Goal: Task Accomplishment & Management: Use online tool/utility

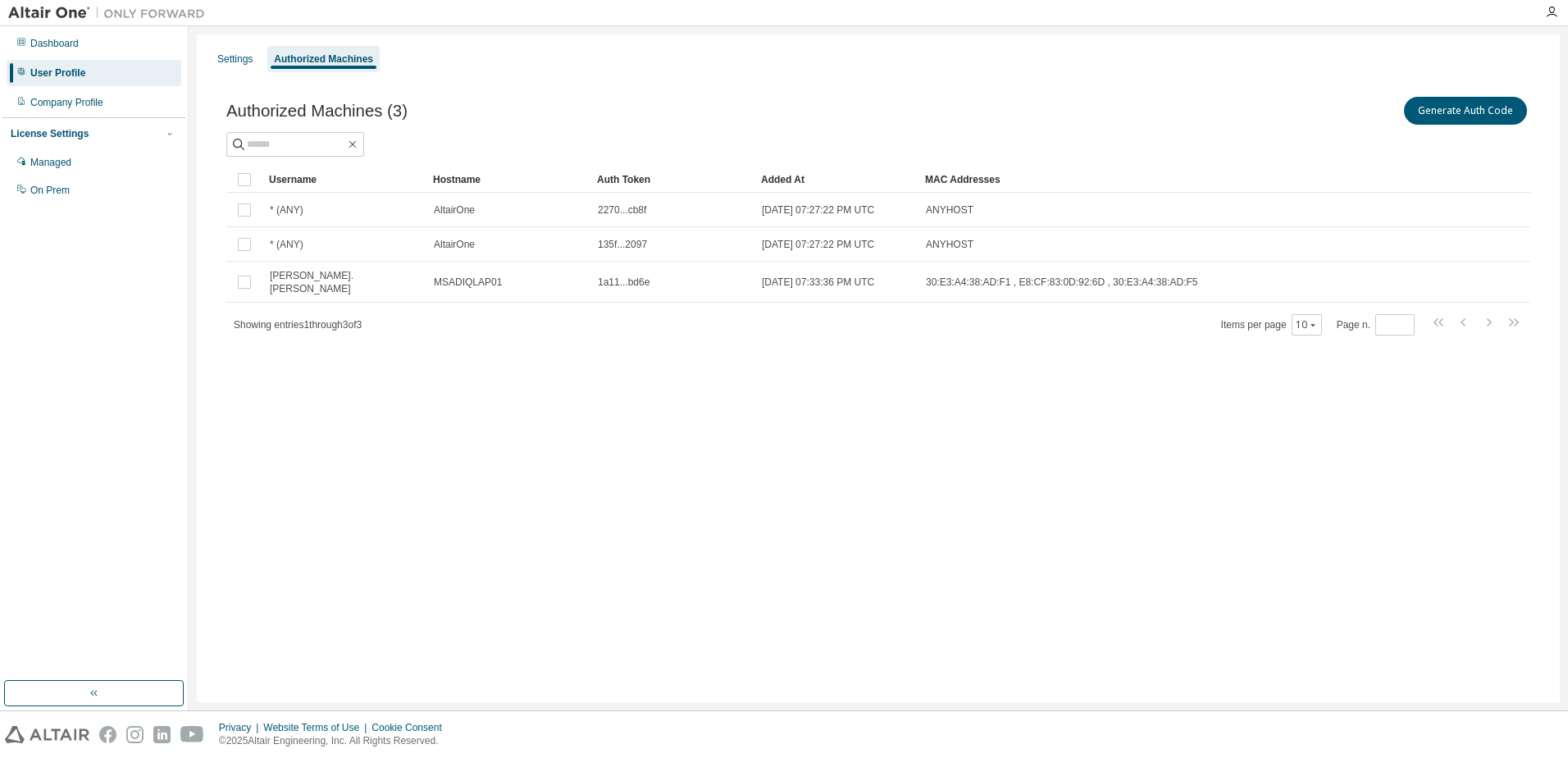
click at [1507, 112] on button "Generate Auth Code" at bounding box center [1466, 110] width 123 height 28
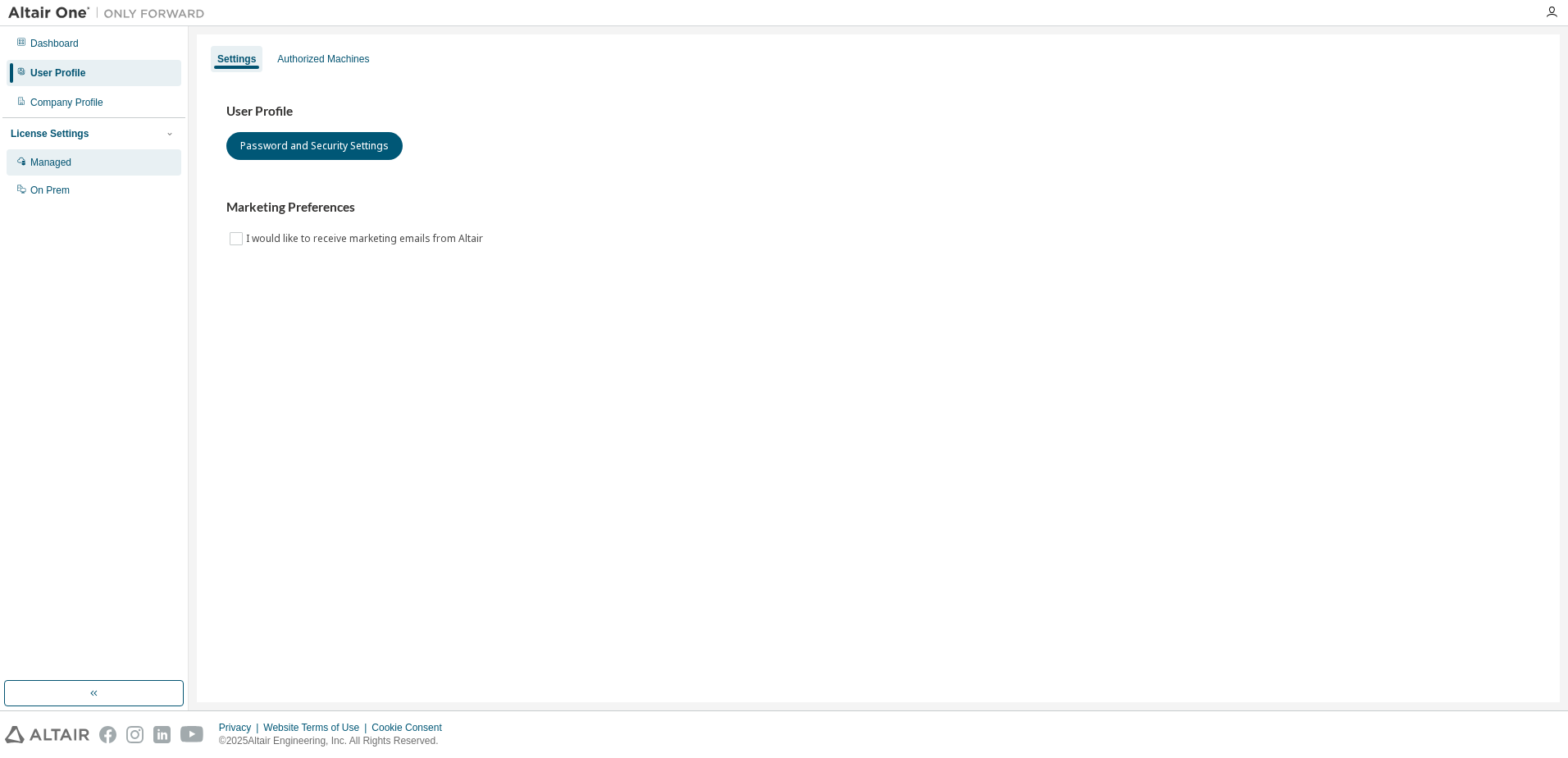
click at [49, 159] on div "Managed" at bounding box center [51, 162] width 41 height 13
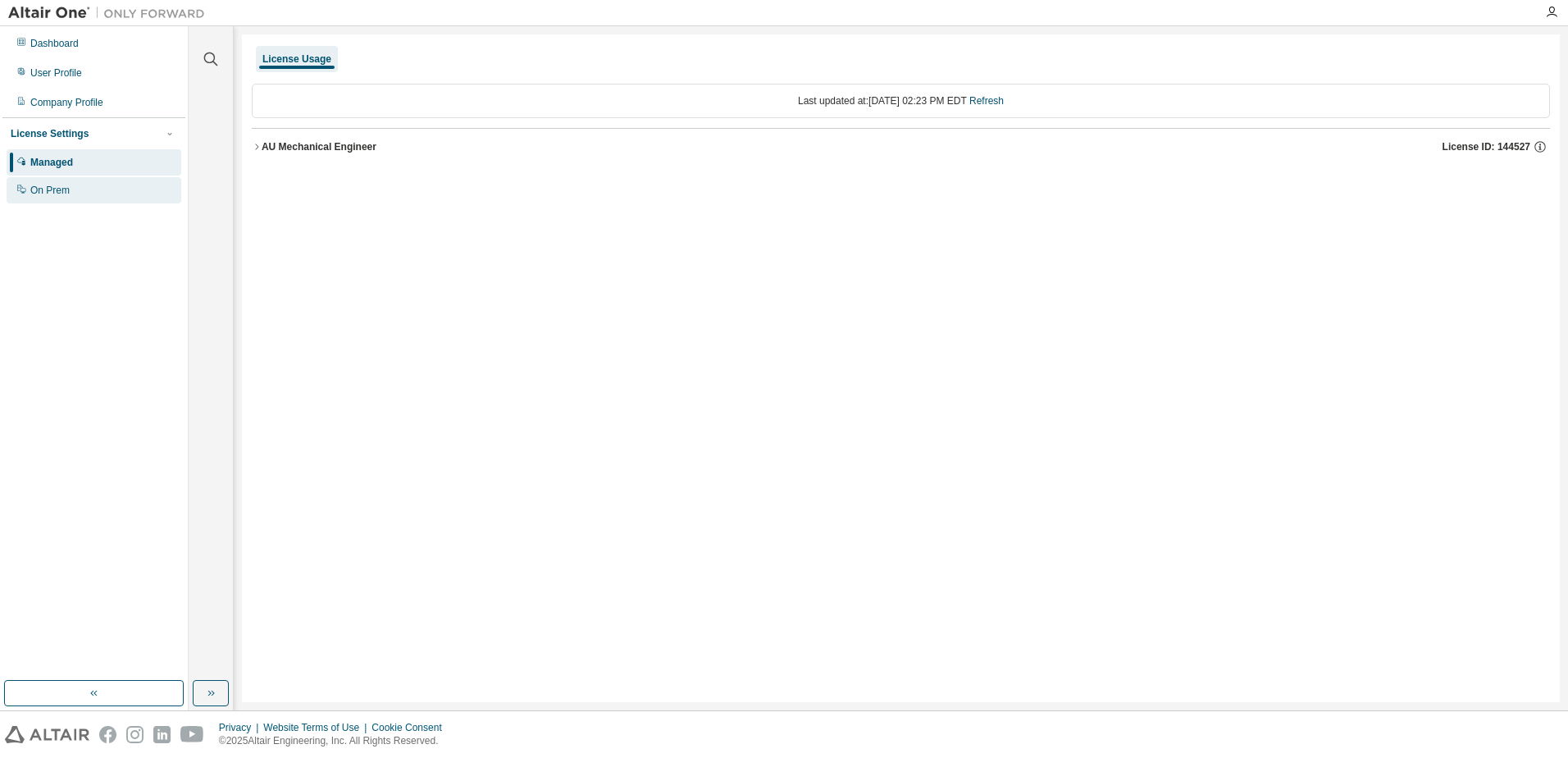
click at [48, 190] on div "On Prem" at bounding box center [50, 189] width 39 height 13
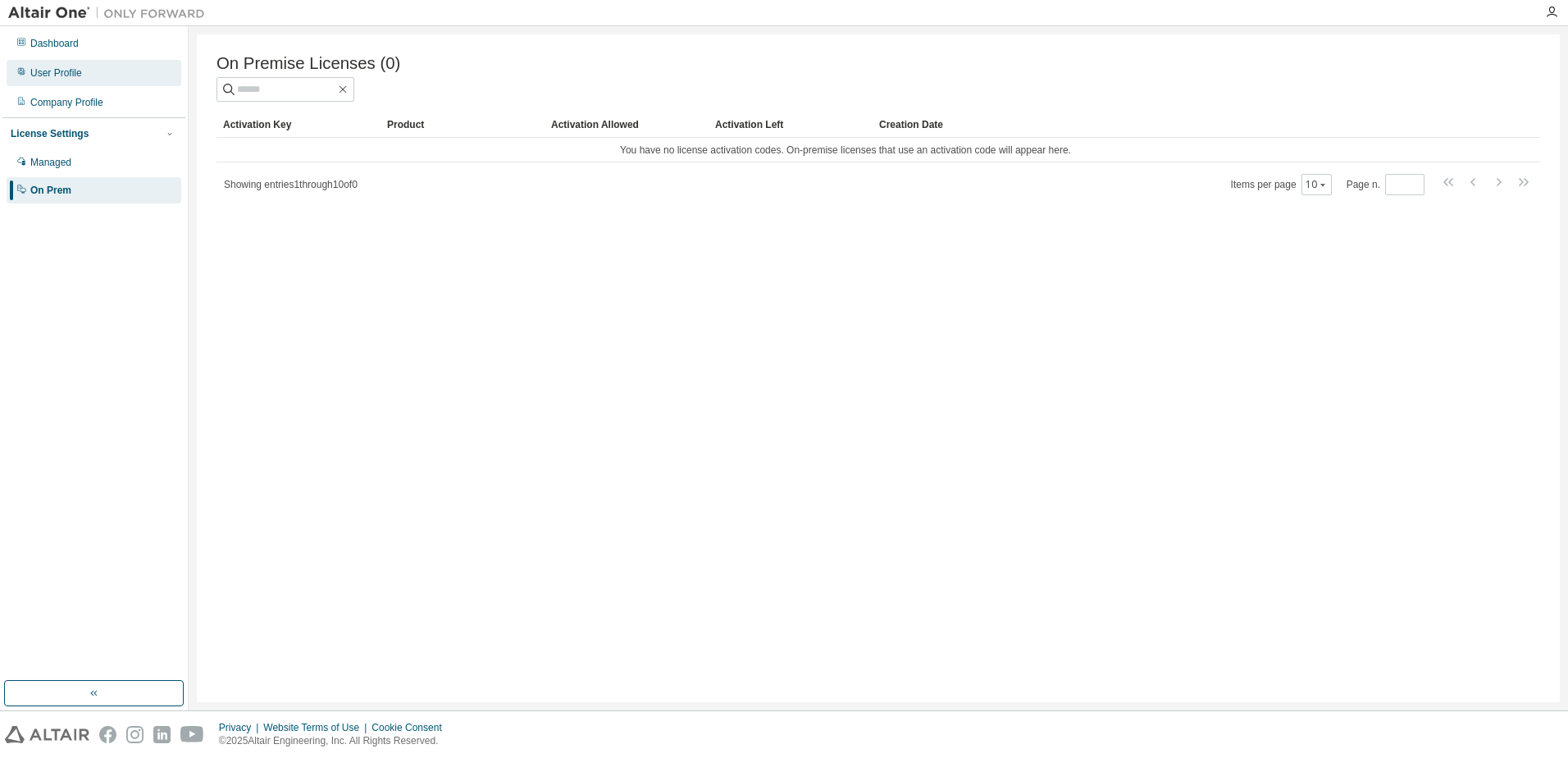
click at [101, 75] on div "User Profile" at bounding box center [94, 72] width 175 height 26
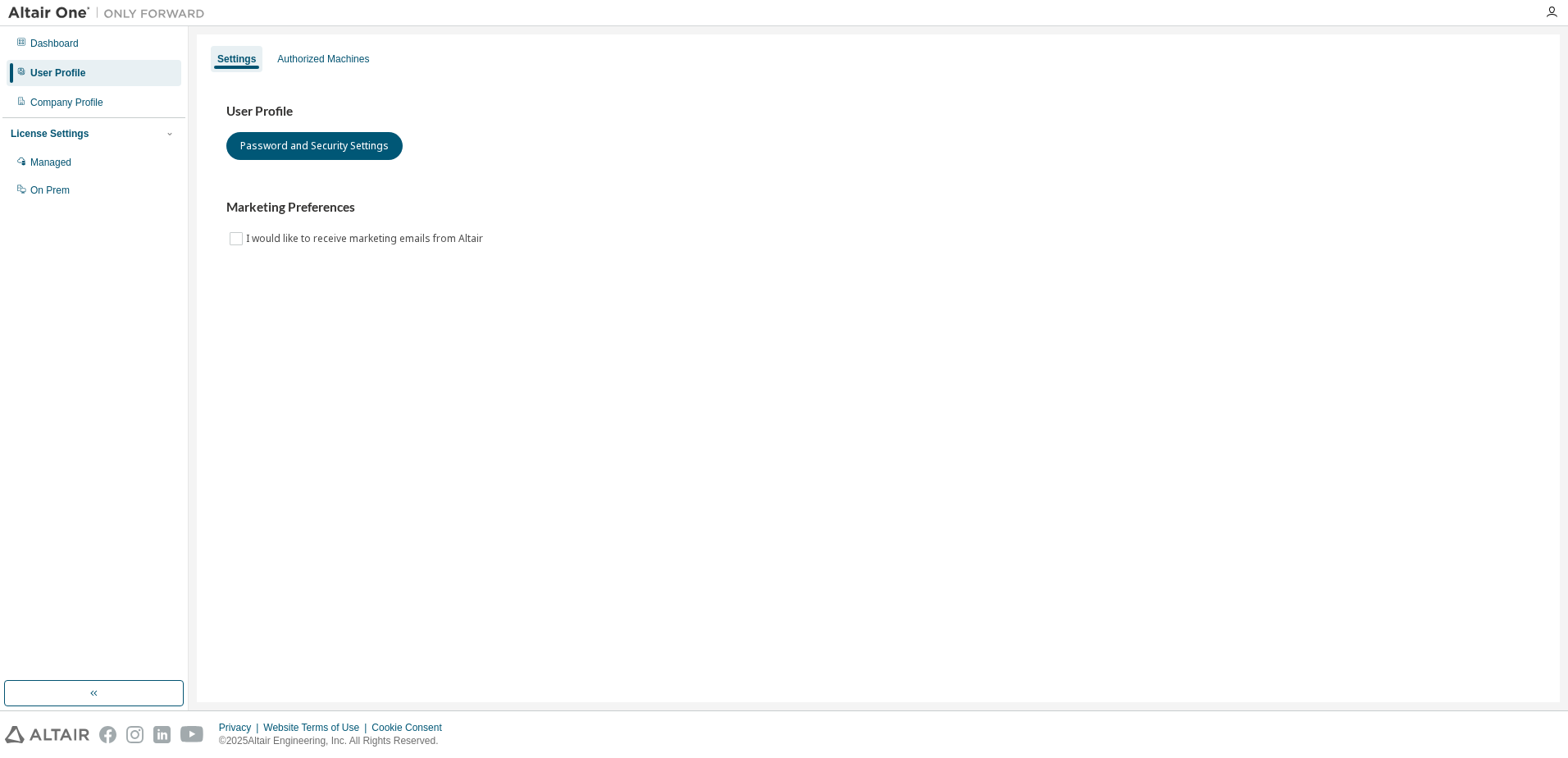
click at [382, 69] on div "Settings Authorized Machines" at bounding box center [878, 59] width 1344 height 29
click at [330, 62] on div "Authorized Machines" at bounding box center [323, 59] width 92 height 13
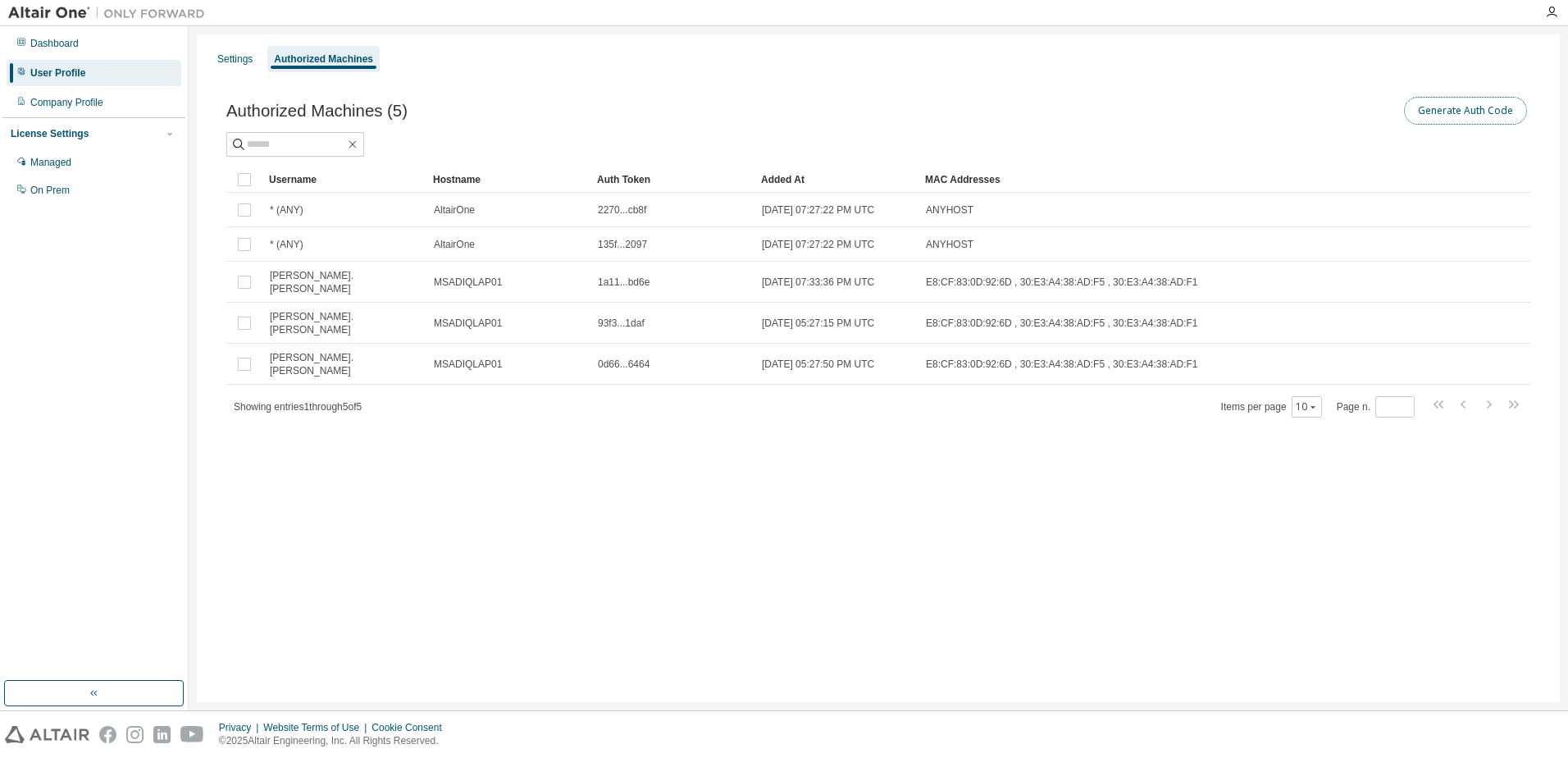
click at [1471, 118] on button "Generate Auth Code" at bounding box center [1466, 110] width 123 height 28
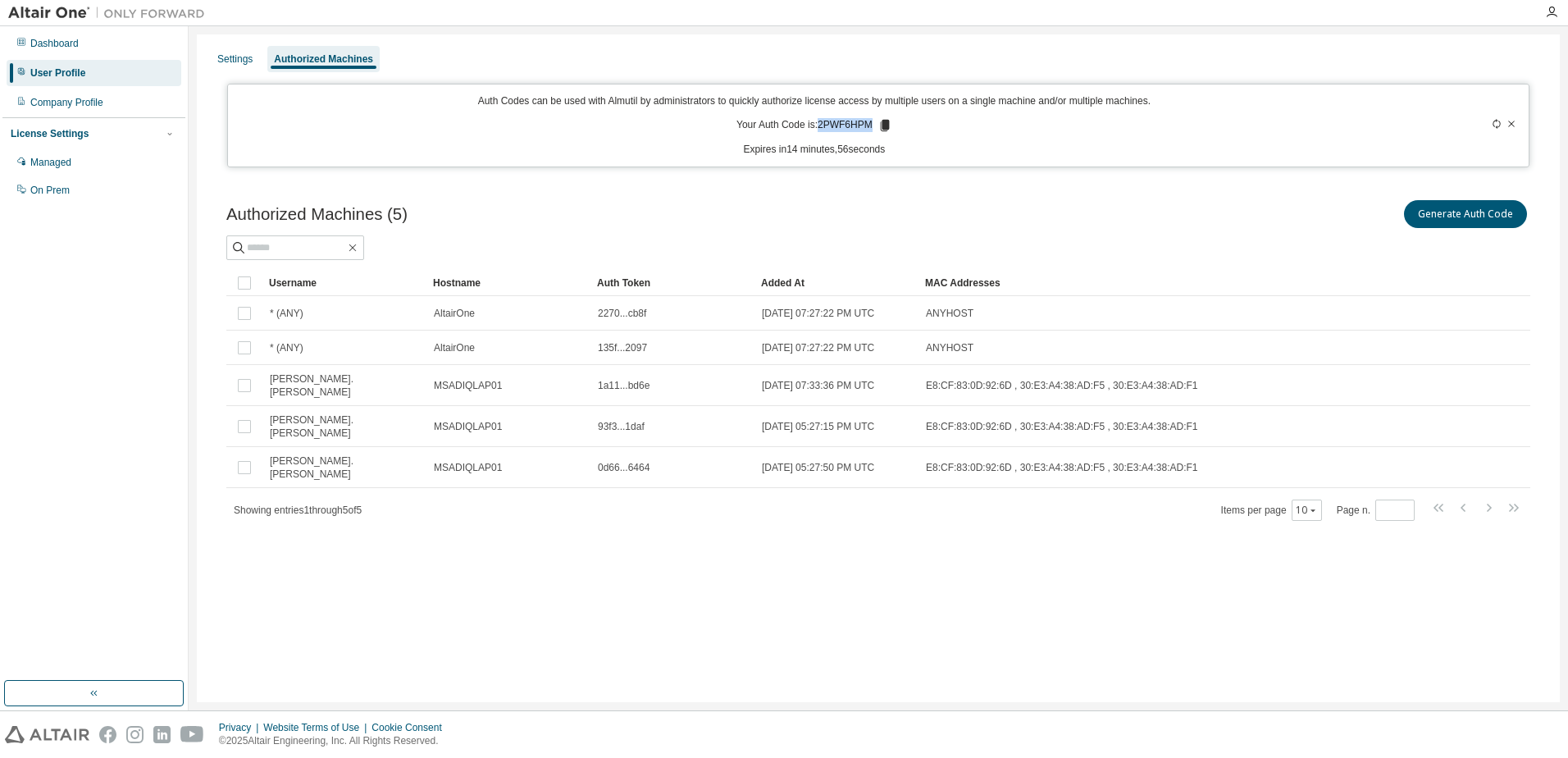
drag, startPoint x: 872, startPoint y: 125, endPoint x: 820, endPoint y: 123, distance: 52.0
click at [820, 123] on p "Your Auth Code is: 2PWF6HPM" at bounding box center [815, 125] width 156 height 15
copy p "2PWF6HPM"
